Goal: Task Accomplishment & Management: Manage account settings

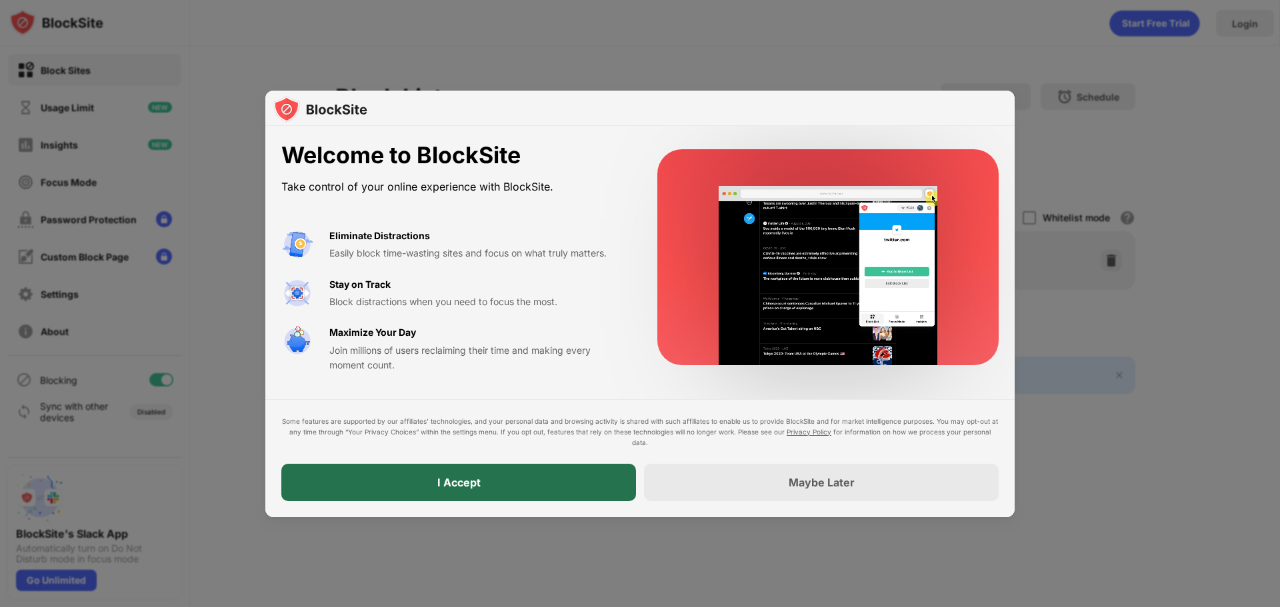
click at [425, 483] on div "I Accept" at bounding box center [458, 482] width 355 height 37
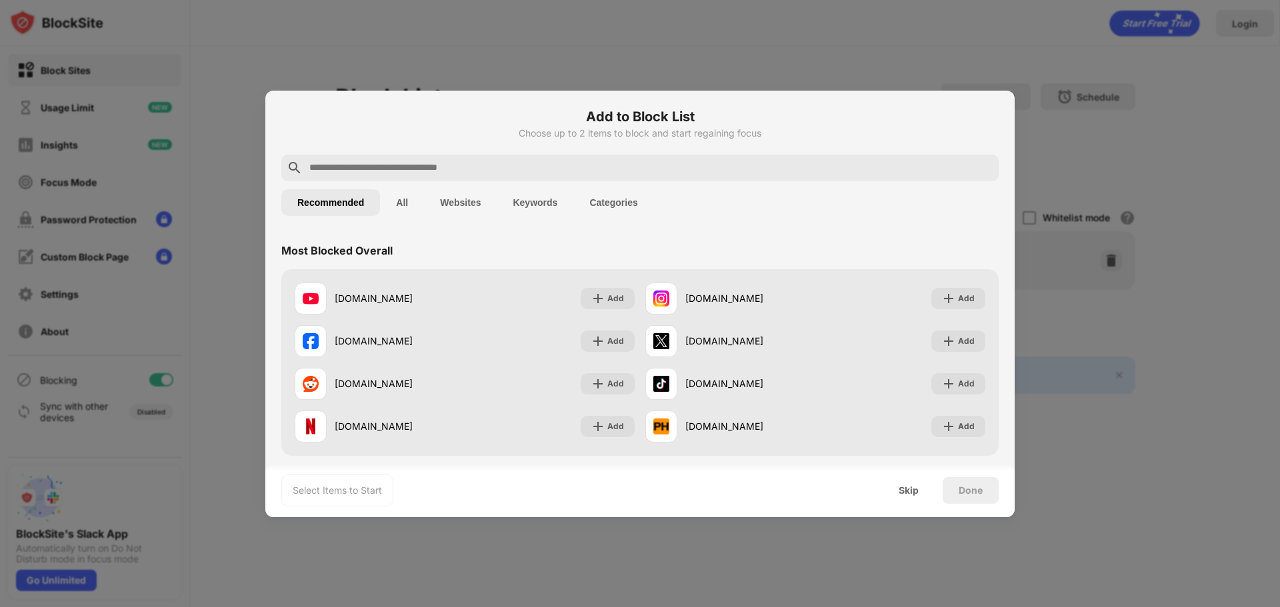
click at [355, 179] on div at bounding box center [639, 168] width 717 height 27
click at [361, 171] on input "text" at bounding box center [650, 168] width 685 height 16
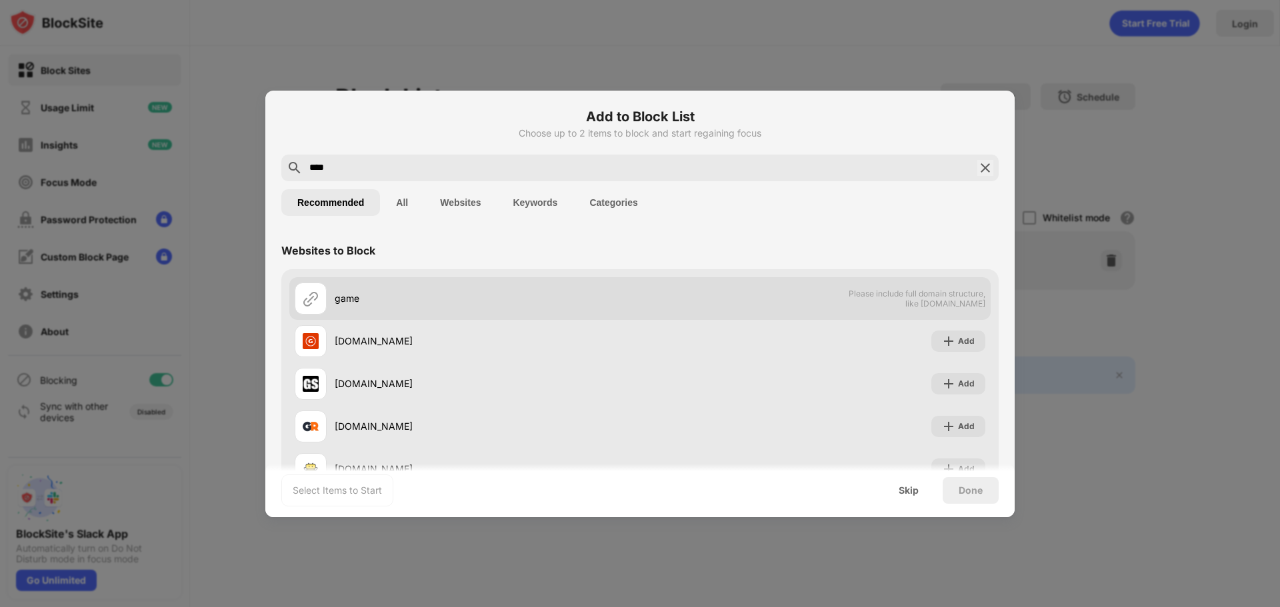
type input "****"
click at [812, 302] on div "game Please include full domain structure, like [DOMAIN_NAME]" at bounding box center [639, 298] width 701 height 43
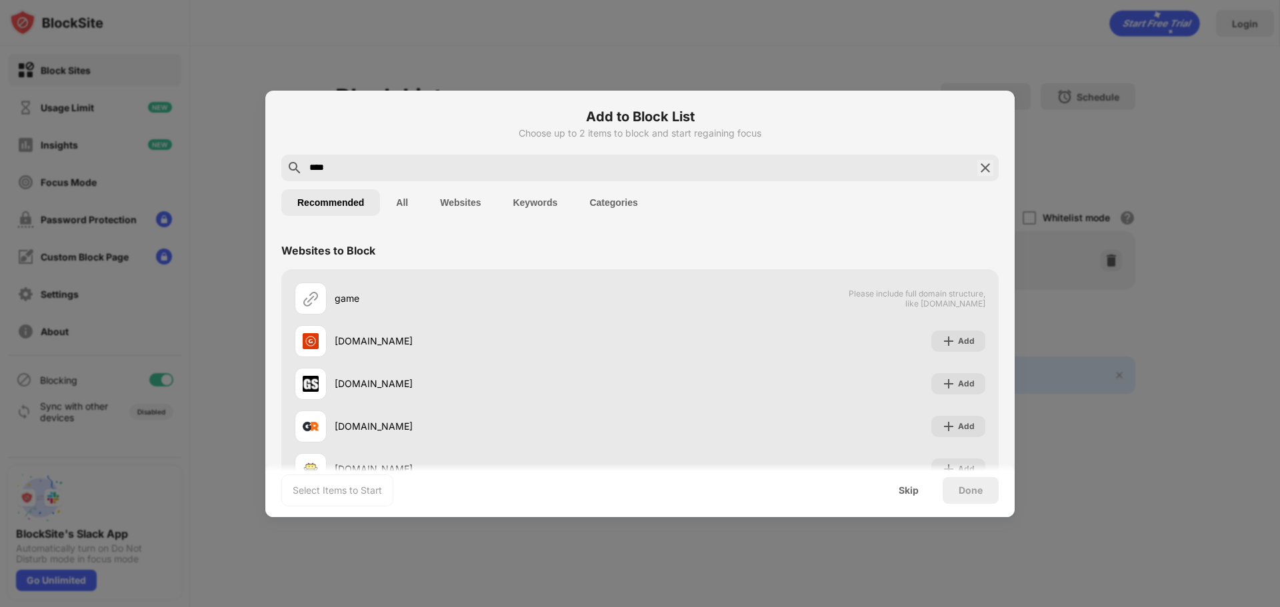
click at [402, 192] on button "All" at bounding box center [402, 202] width 44 height 27
click at [982, 172] on img at bounding box center [985, 168] width 16 height 16
